Goal: Task Accomplishment & Management: Complete application form

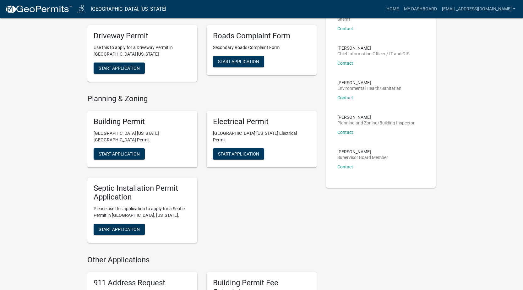
scroll to position [157, 0]
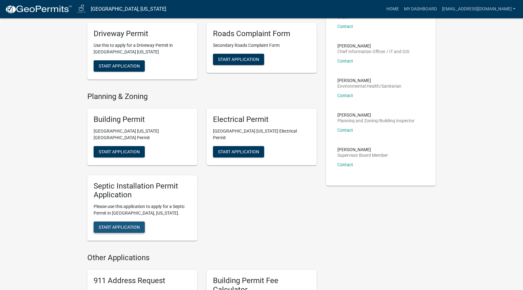
click at [111, 225] on span "Start Application" at bounding box center [119, 227] width 41 height 5
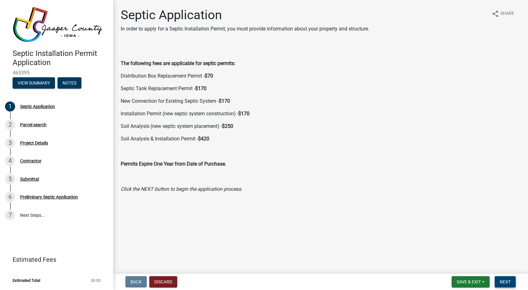
click at [506, 280] on span "Next" at bounding box center [505, 281] width 11 height 5
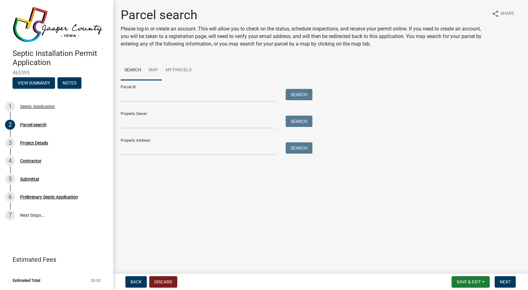
click at [155, 69] on link "Map" at bounding box center [153, 70] width 17 height 20
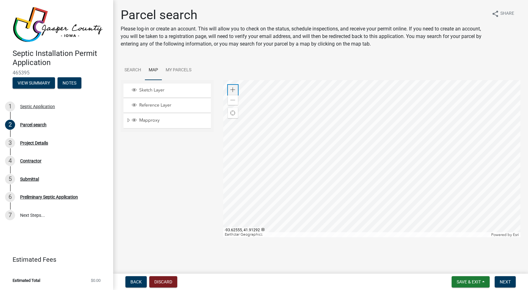
click at [232, 91] on span at bounding box center [232, 89] width 5 height 5
click at [380, 174] on div at bounding box center [372, 158] width 298 height 157
click at [235, 85] on div "Zoom in" at bounding box center [233, 90] width 10 height 10
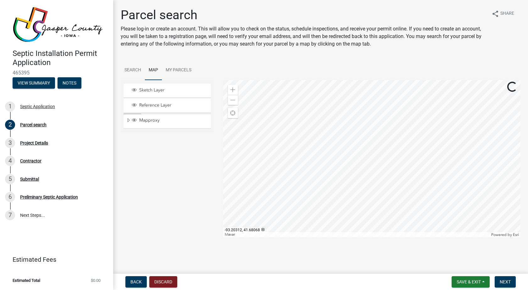
click at [439, 151] on div at bounding box center [372, 158] width 298 height 157
click at [233, 89] on span at bounding box center [232, 89] width 5 height 5
click at [443, 141] on div at bounding box center [372, 158] width 298 height 157
click at [353, 135] on div at bounding box center [372, 158] width 298 height 157
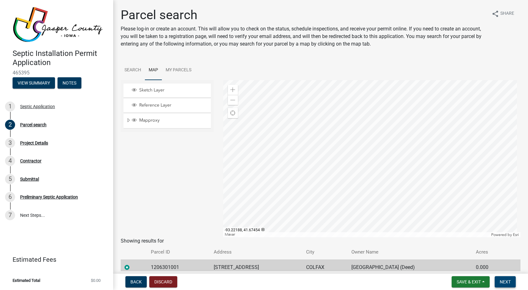
click at [508, 280] on span "Next" at bounding box center [505, 281] width 11 height 5
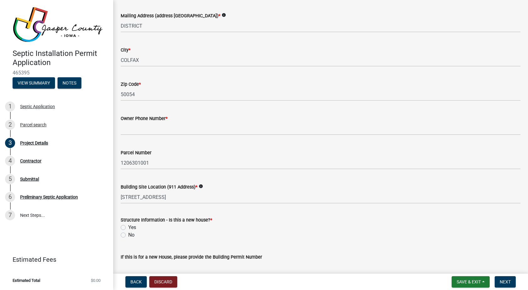
scroll to position [94, 0]
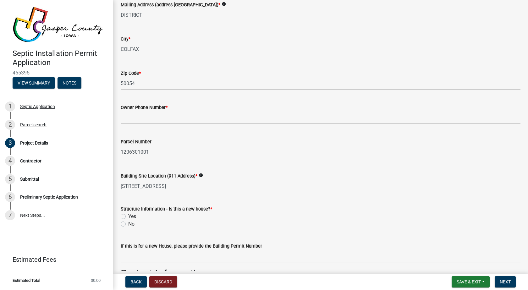
click at [128, 224] on label "No" at bounding box center [131, 224] width 6 height 8
click at [128, 224] on input "No" at bounding box center [130, 222] width 4 height 4
radio input "true"
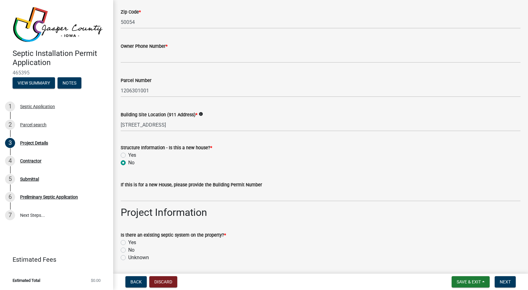
scroll to position [189, 0]
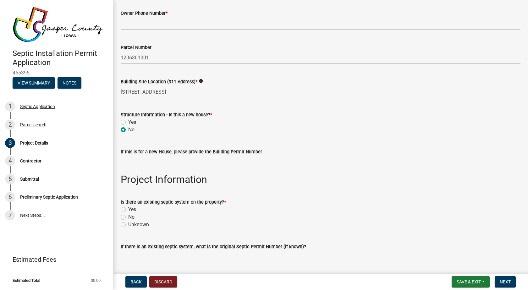
click at [128, 225] on label "Unknown" at bounding box center [138, 225] width 21 height 8
click at [128, 225] on input "Unknown" at bounding box center [130, 223] width 4 height 4
radio input "true"
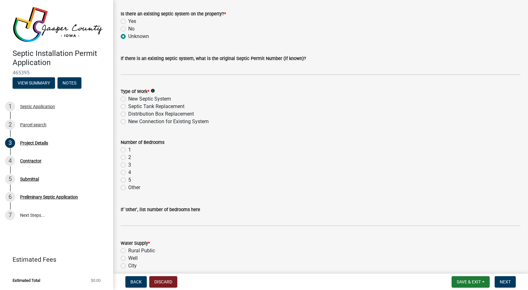
scroll to position [377, 0]
click at [128, 98] on label "New Septic System" at bounding box center [149, 99] width 43 height 8
click at [128, 98] on input "New Septic System" at bounding box center [130, 97] width 4 height 4
radio input "true"
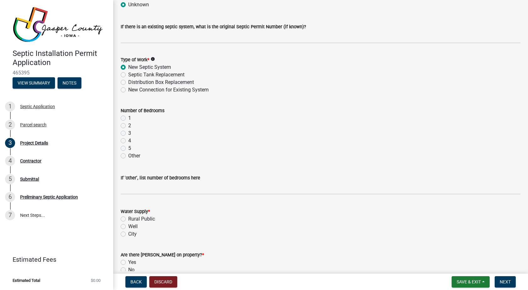
click at [128, 155] on label "Other" at bounding box center [134, 156] width 12 height 8
click at [128, 155] on input "Other" at bounding box center [130, 154] width 4 height 4
radio input "true"
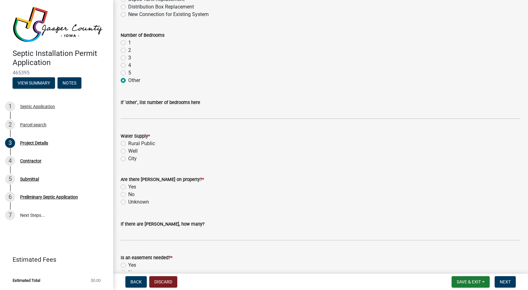
scroll to position [503, 0]
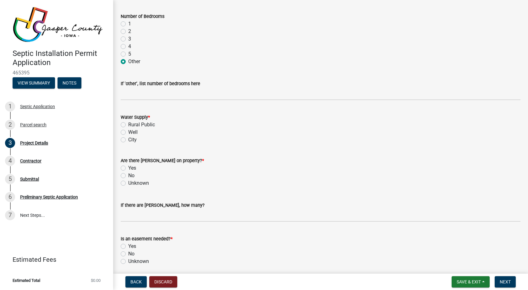
click at [128, 141] on label "City" at bounding box center [132, 140] width 8 height 8
click at [128, 140] on input "City" at bounding box center [130, 138] width 4 height 4
radio input "true"
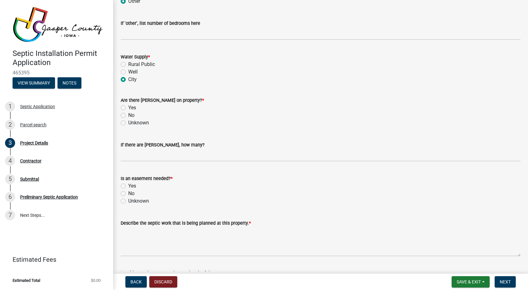
scroll to position [566, 0]
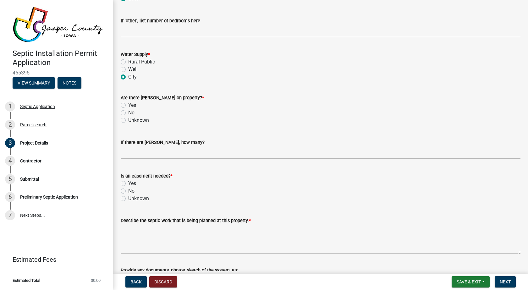
click at [128, 112] on label "No" at bounding box center [131, 113] width 6 height 8
click at [128, 112] on input "No" at bounding box center [130, 111] width 4 height 4
radio input "true"
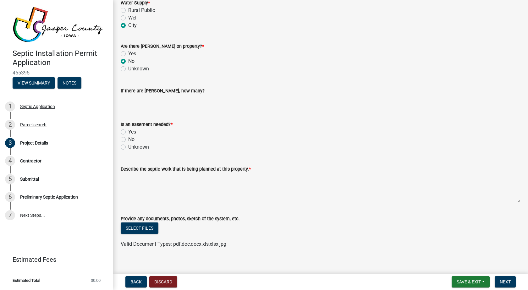
scroll to position [624, 0]
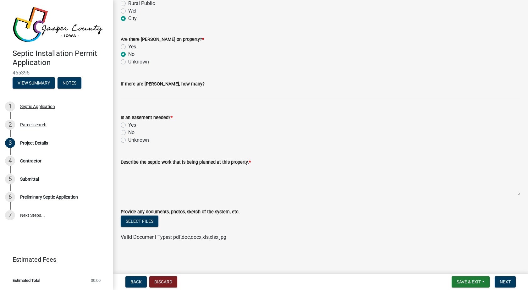
click at [128, 133] on label "No" at bounding box center [131, 133] width 6 height 8
click at [128, 133] on input "No" at bounding box center [130, 131] width 4 height 4
radio input "true"
click at [153, 186] on textarea "Describe the septic work that is being planned at this property. *" at bounding box center [321, 181] width 400 height 30
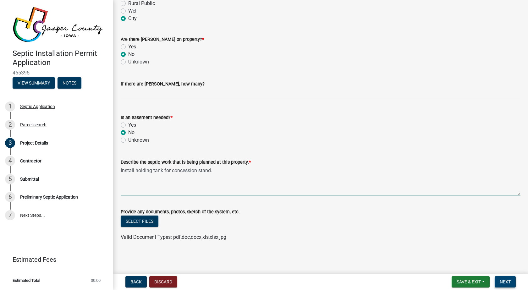
type textarea "Install holding tank for concession stand."
click at [511, 282] on button "Next" at bounding box center [505, 281] width 21 height 11
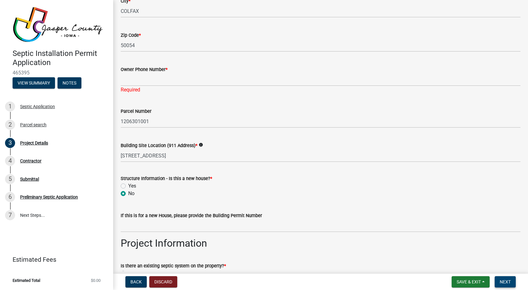
scroll to position [129, 0]
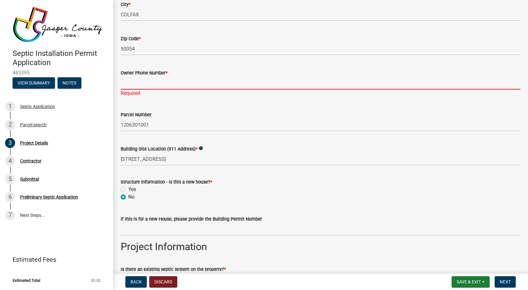
click at [151, 78] on input "Owner Phone Number *" at bounding box center [321, 83] width 400 height 13
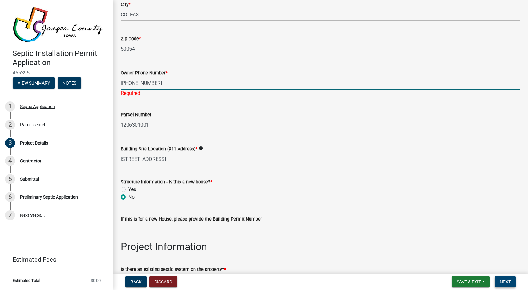
type input "[PHONE_NUMBER]"
click at [509, 285] on button "Next" at bounding box center [505, 281] width 21 height 11
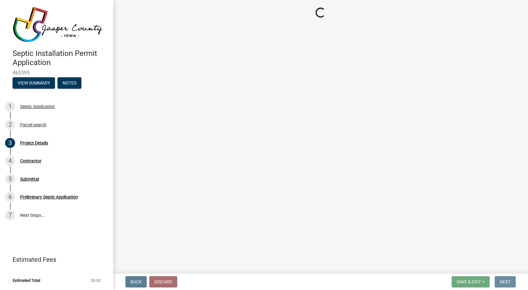
scroll to position [0, 0]
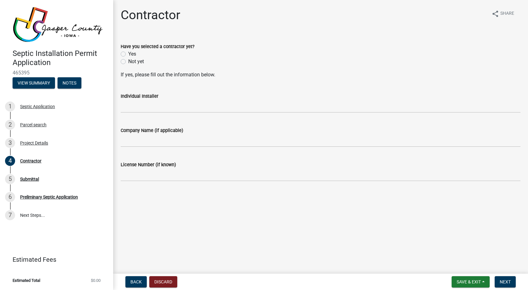
click at [128, 55] on label "Yes" at bounding box center [132, 54] width 8 height 8
click at [128, 54] on input "Yes" at bounding box center [130, 52] width 4 height 4
radio input "true"
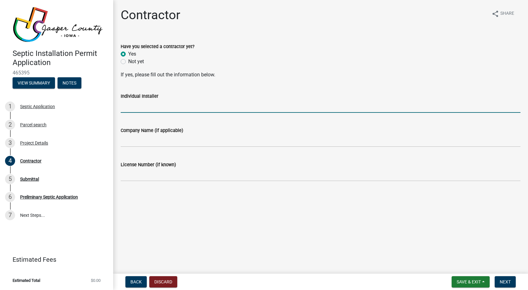
click at [156, 109] on input "Individual Installer" at bounding box center [321, 106] width 400 height 13
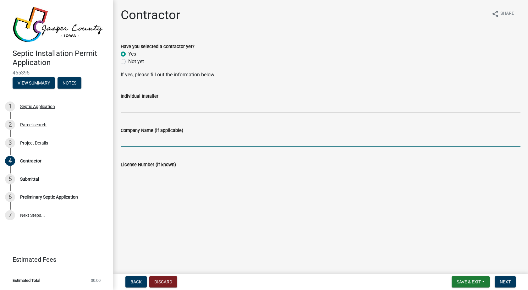
click at [162, 142] on input "Company Name (if applicable)" at bounding box center [321, 140] width 400 height 13
type input "[PERSON_NAME] Mechanical, inc."
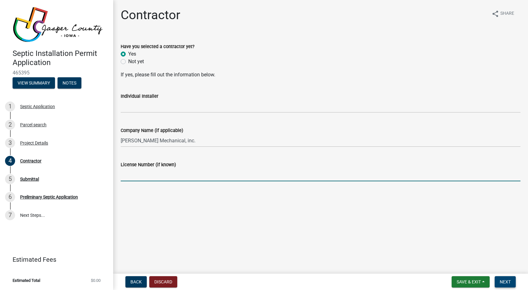
click at [509, 279] on span "Next" at bounding box center [505, 281] width 11 height 5
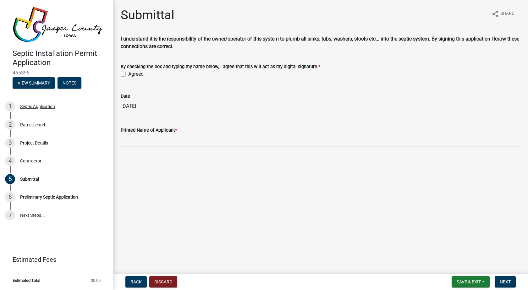
click at [128, 73] on label "Agreed" at bounding box center [135, 74] width 15 height 8
click at [128, 73] on input "Agreed" at bounding box center [130, 72] width 4 height 4
checkbox input "true"
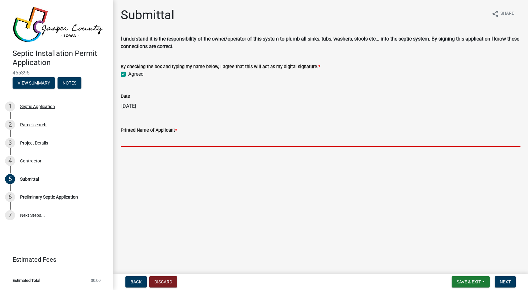
click at [132, 140] on input "Printed Name of Applicant *" at bounding box center [321, 140] width 400 height 13
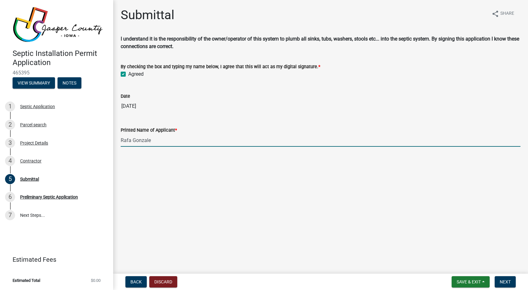
type input "[PERSON_NAME]"
click at [506, 282] on span "Next" at bounding box center [505, 281] width 11 height 5
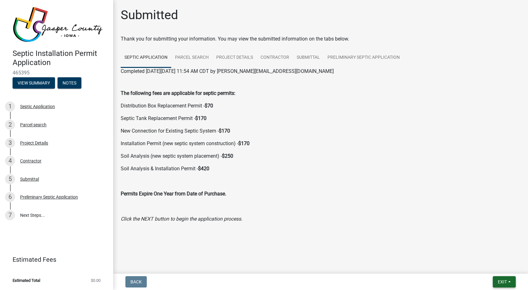
click at [498, 283] on span "Exit" at bounding box center [502, 281] width 9 height 5
click at [486, 264] on button "Save & Exit" at bounding box center [491, 265] width 50 height 15
